Goal: Navigation & Orientation: Find specific page/section

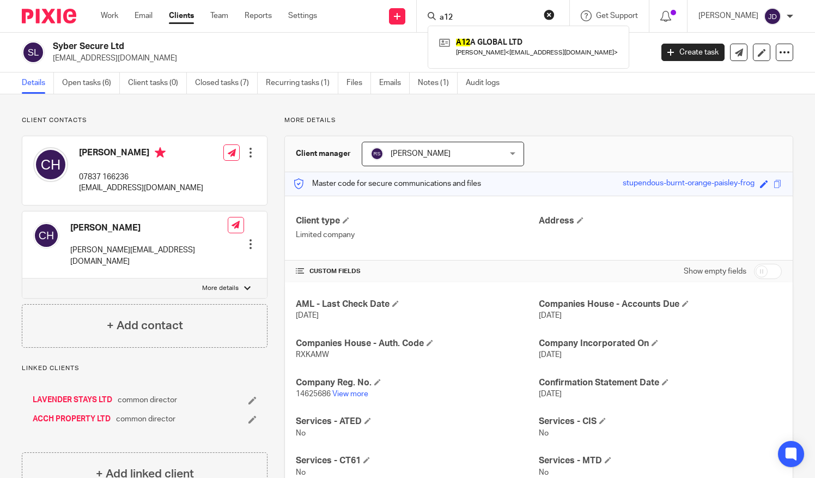
type input "a12"
click at [490, 46] on link at bounding box center [528, 46] width 184 height 25
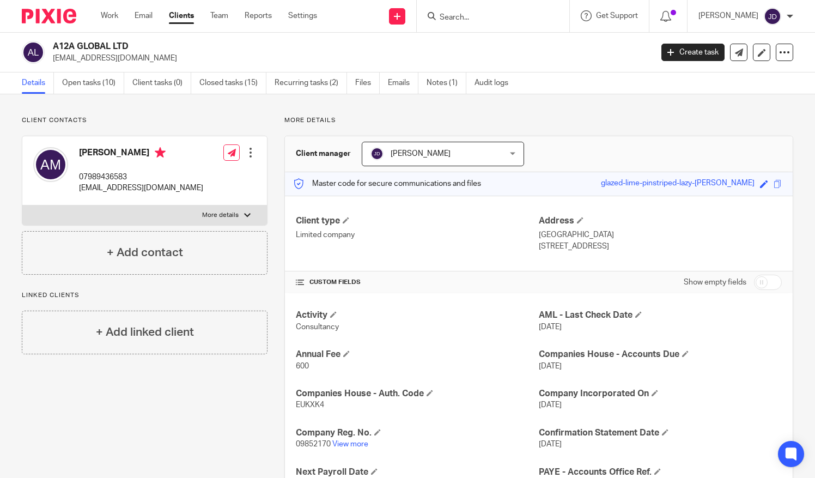
click at [456, 17] on input "Search" at bounding box center [487, 18] width 98 height 10
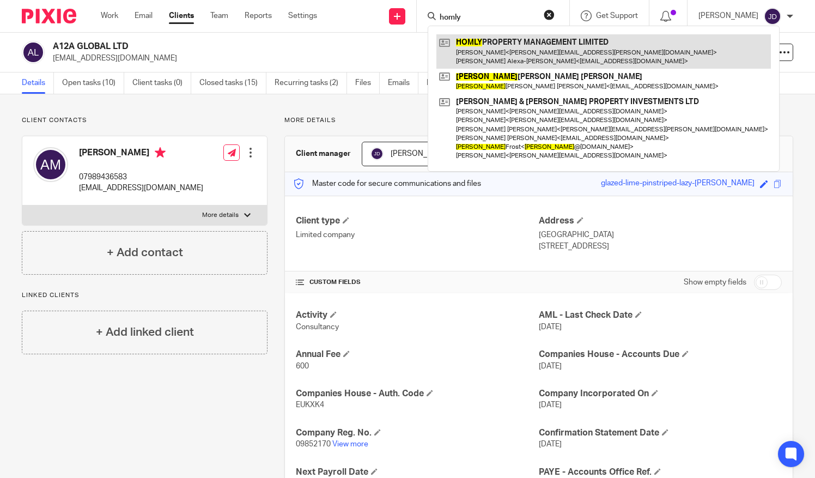
type input "homly"
click at [528, 48] on link at bounding box center [603, 51] width 334 height 34
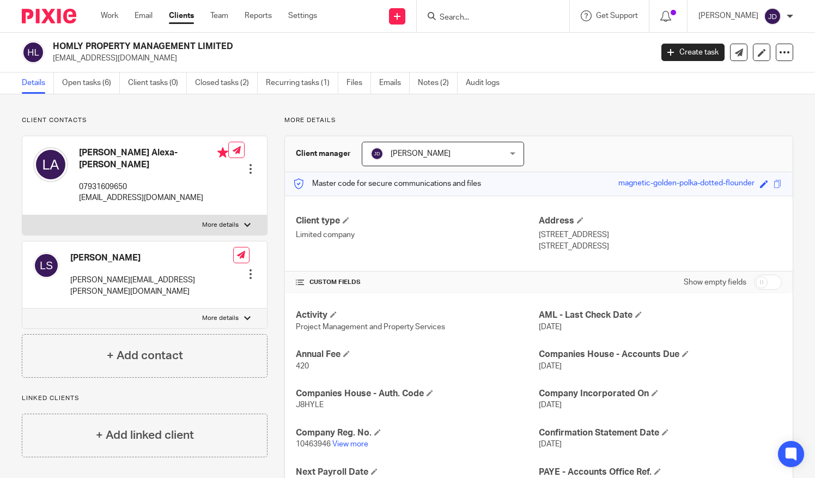
click at [463, 15] on input "Search" at bounding box center [487, 18] width 98 height 10
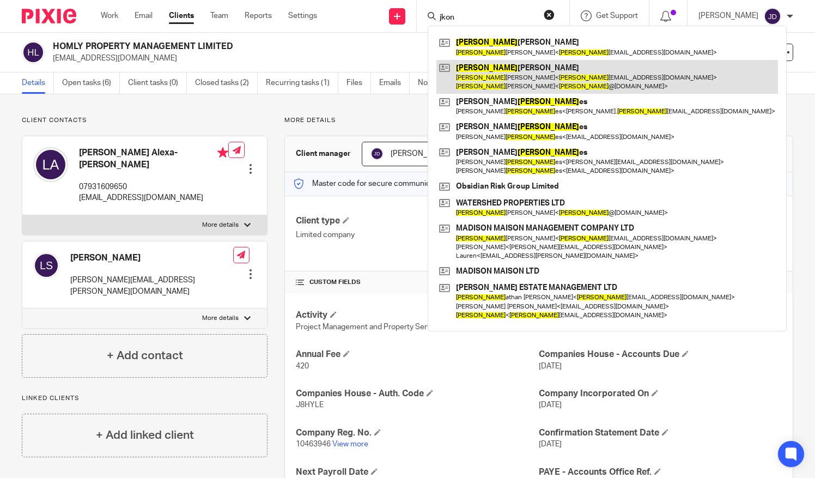
type input "jkon"
click at [494, 75] on link at bounding box center [607, 77] width 342 height 34
click at [505, 68] on link at bounding box center [607, 77] width 342 height 34
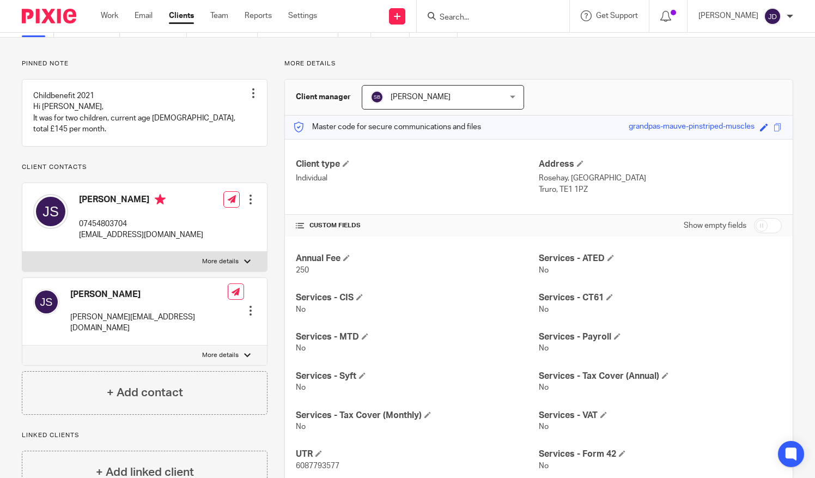
scroll to position [33, 0]
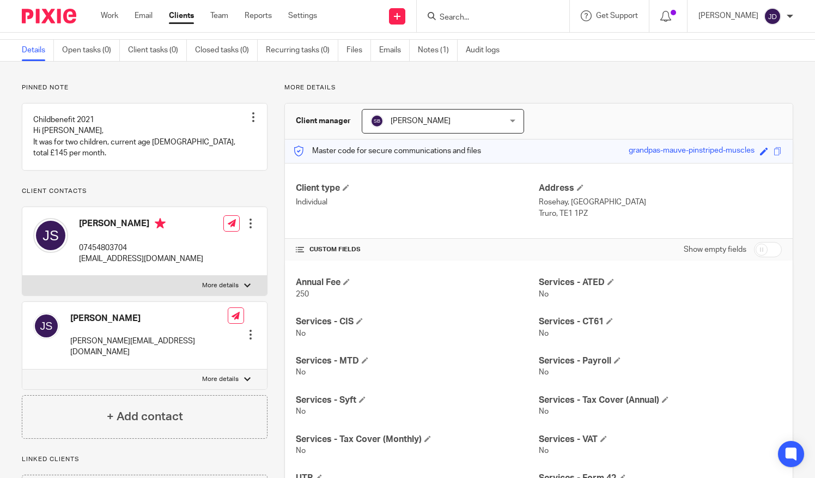
click at [468, 19] on input "Search" at bounding box center [487, 18] width 98 height 10
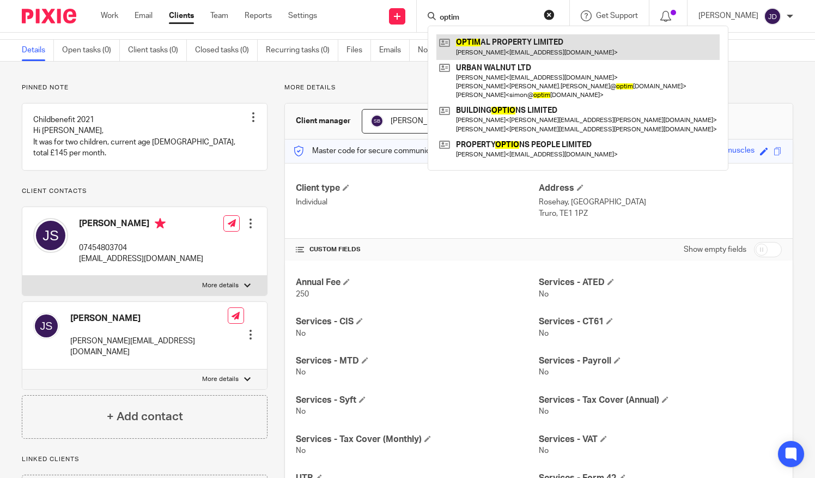
type input "optim"
click at [480, 46] on link at bounding box center [577, 46] width 283 height 25
